Goal: Transaction & Acquisition: Purchase product/service

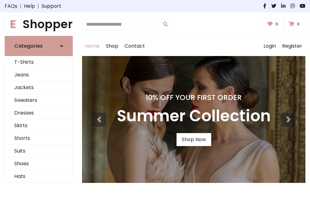
click at [155, 99] on h4 "10% Off Your First Order" at bounding box center [194, 97] width 154 height 9
click at [193, 140] on link "Shop Now" at bounding box center [193, 139] width 35 height 13
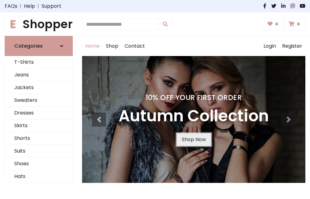
click at [193, 140] on link "Shop Now" at bounding box center [193, 139] width 35 height 13
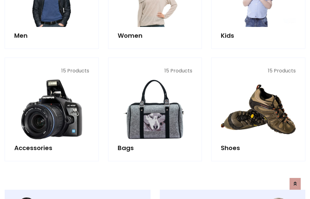
scroll to position [617, 0]
